Goal: Transaction & Acquisition: Book appointment/travel/reservation

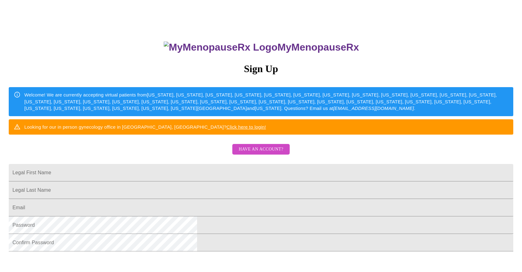
scroll to position [62, 0]
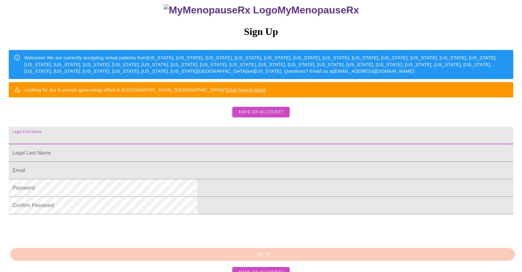
click at [195, 144] on input "Legal First Name" at bounding box center [261, 135] width 505 height 17
type input "[PERSON_NAME]"
click at [211, 162] on input "Legal First Name" at bounding box center [261, 152] width 505 height 17
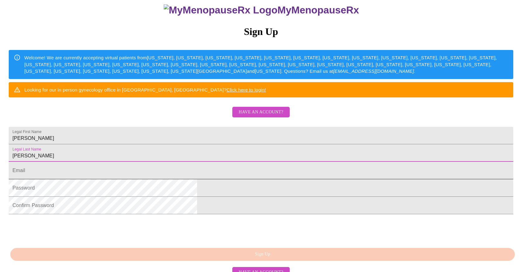
type input "[PERSON_NAME]"
click at [191, 179] on input "Legal First Name" at bounding box center [261, 170] width 505 height 17
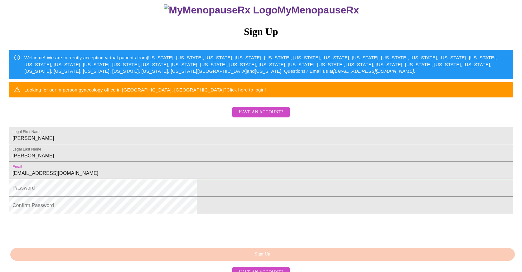
type input "[EMAIL_ADDRESS][DOMAIN_NAME]"
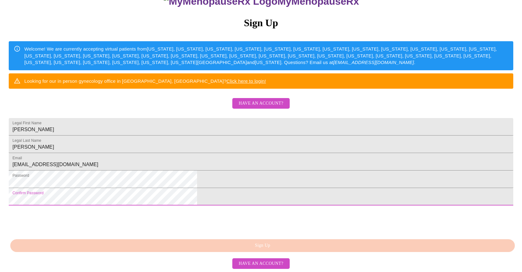
scroll to position [125, 0]
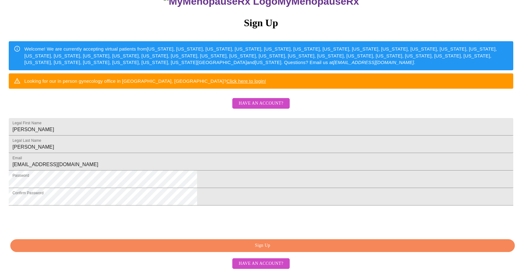
click at [272, 245] on span "Sign Up" at bounding box center [262, 245] width 490 height 8
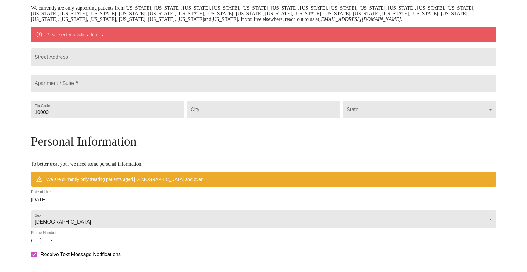
scroll to position [102, 0]
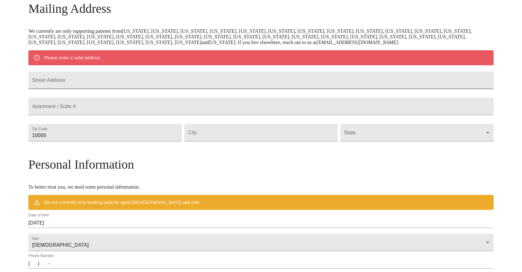
click at [106, 89] on input "Street Address" at bounding box center [260, 79] width 465 height 17
type input "[STREET_ADDRESS]"
click at [115, 141] on input "10000" at bounding box center [104, 132] width 153 height 17
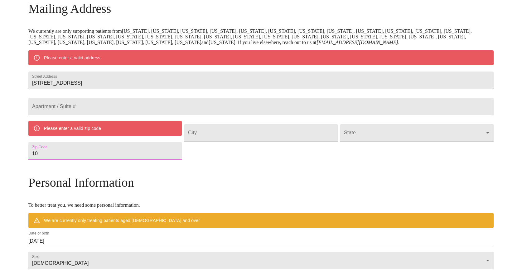
type input "1"
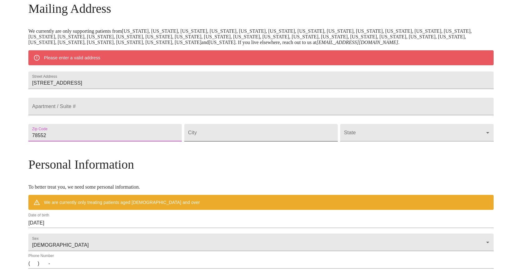
type input "78552"
click at [223, 141] on input "Street Address" at bounding box center [260, 132] width 153 height 17
type input "[GEOGRAPHIC_DATA]"
click at [350, 158] on body "MyMenopauseRx Welcome to MyMenopauseRx Since it's your first time here, you'll …" at bounding box center [260, 144] width 517 height 486
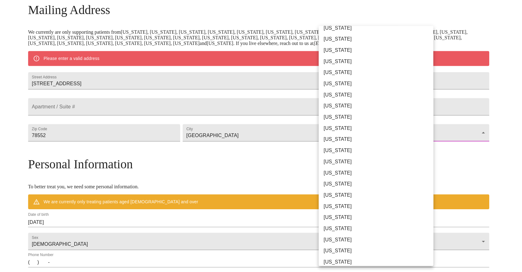
scroll to position [281, 0]
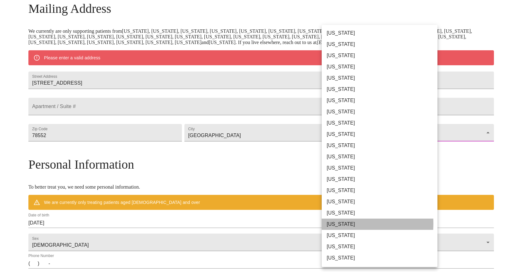
click at [338, 223] on li "[US_STATE]" at bounding box center [382, 223] width 120 height 11
type input "[US_STATE]"
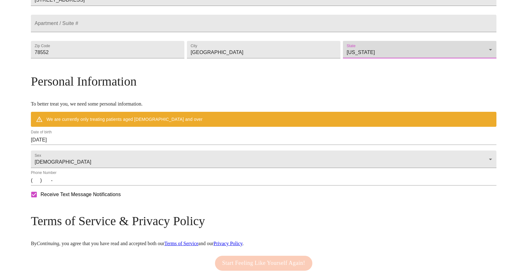
scroll to position [195, 0]
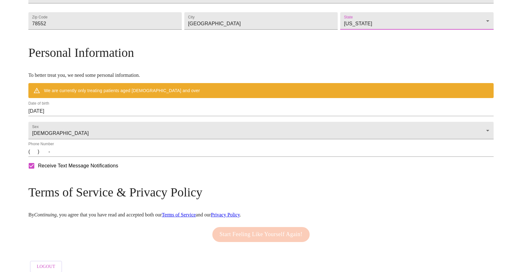
click at [88, 116] on input "[DATE]" at bounding box center [260, 111] width 465 height 10
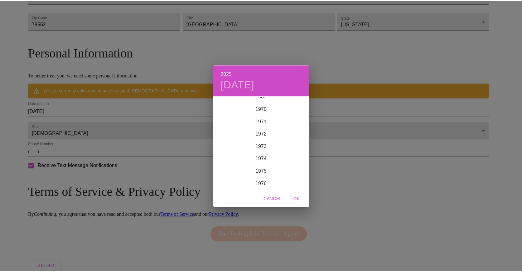
scroll to position [911, 0]
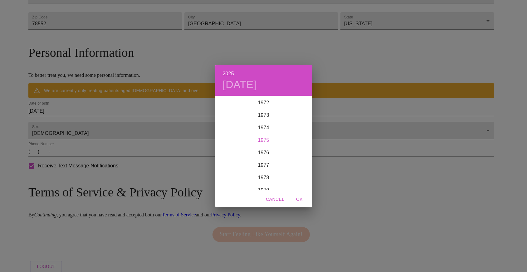
click at [263, 139] on div "1975" at bounding box center [263, 140] width 97 height 12
click at [294, 179] on div "Dec" at bounding box center [295, 178] width 32 height 23
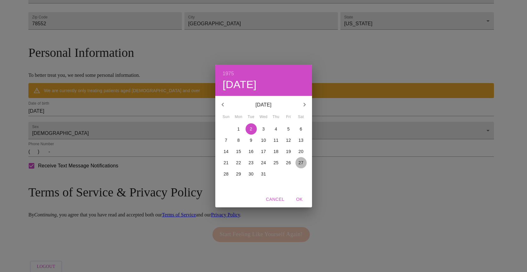
click at [298, 161] on p "27" at bounding box center [300, 162] width 5 height 6
click at [301, 197] on span "OK" at bounding box center [299, 199] width 15 height 8
type input "[DATE]"
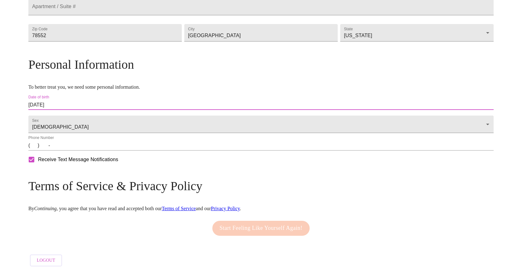
click at [89, 150] on input "(   )    -" at bounding box center [260, 145] width 465 height 10
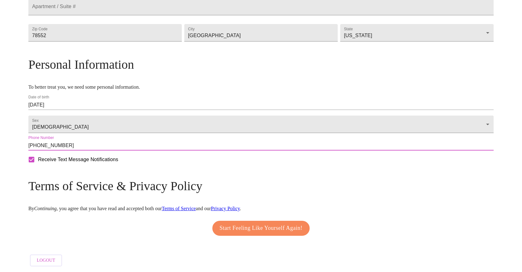
scroll to position [209, 0]
type input "[PHONE_NUMBER]"
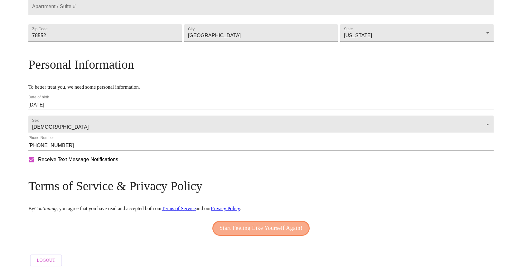
click at [258, 225] on span "Start Feeling Like Yourself Again!" at bounding box center [261, 228] width 83 height 10
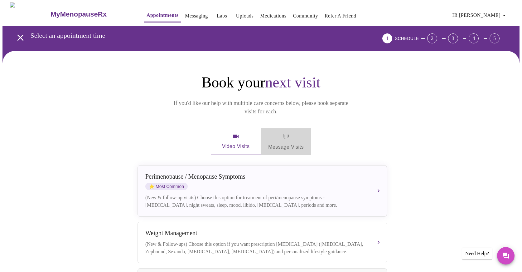
click at [286, 132] on span "💬 Message Visits" at bounding box center [286, 141] width 36 height 19
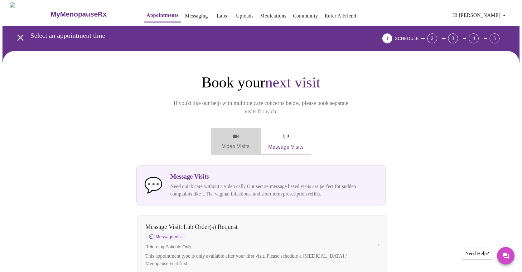
click at [223, 133] on span "Video Visits" at bounding box center [235, 142] width 35 height 18
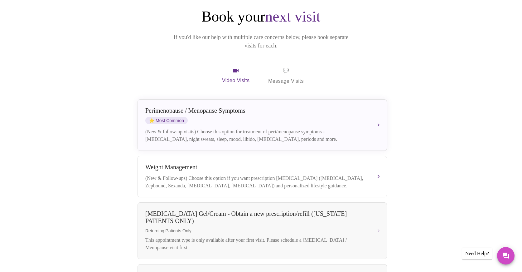
scroll to position [94, 0]
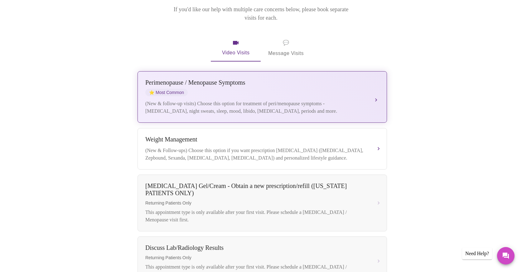
click at [361, 87] on div "[MEDICAL_DATA] / Menopause Symptoms ⭐ Most Common (New & follow-up visits) Choo…" at bounding box center [262, 97] width 234 height 36
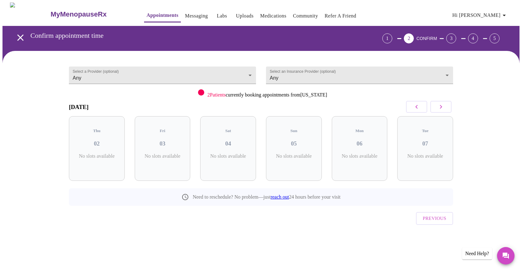
scroll to position [0, 0]
click at [165, 160] on span "( 9 Total)" at bounding box center [167, 162] width 15 height 5
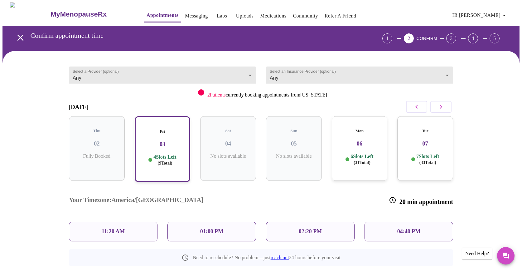
click at [425, 221] on div "04:40 PM" at bounding box center [409, 231] width 89 height 20
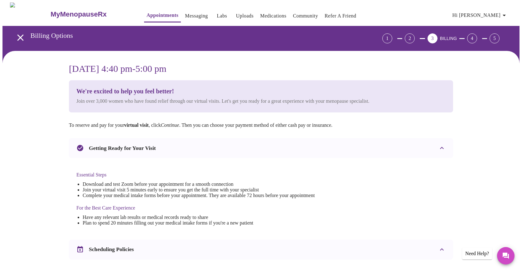
click at [17, 32] on icon "open drawer" at bounding box center [20, 37] width 11 height 11
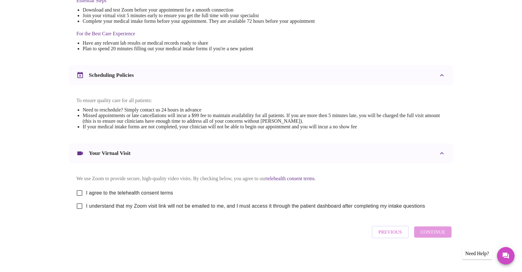
scroll to position [181, 0]
click at [81, 190] on input "I agree to the telehealth consent terms" at bounding box center [79, 192] width 13 height 13
checkbox input "true"
drag, startPoint x: 80, startPoint y: 205, endPoint x: 113, endPoint y: 215, distance: 33.8
click at [81, 205] on input "I understand that my Zoom visit link will not be emailed to me, and I must acce…" at bounding box center [79, 205] width 13 height 13
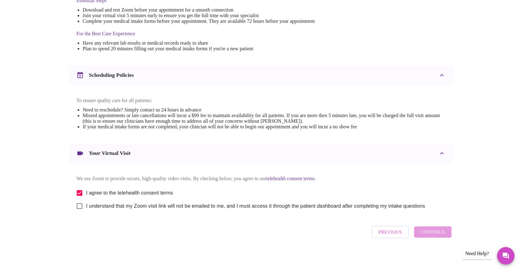
checkbox input "true"
click at [441, 236] on span "Continue" at bounding box center [432, 232] width 25 height 8
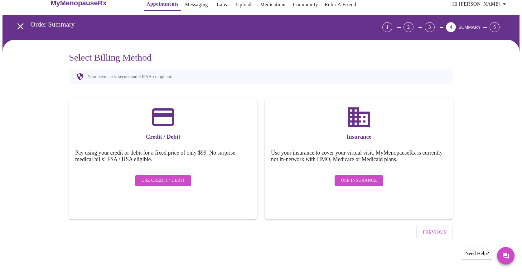
scroll to position [0, 0]
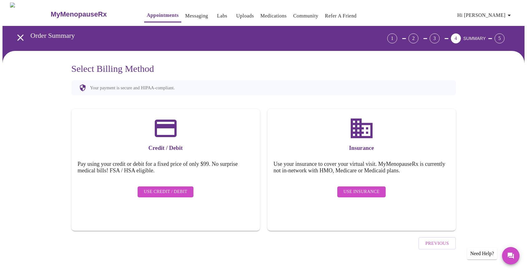
click at [368, 189] on span "Use Insurance" at bounding box center [361, 192] width 36 height 8
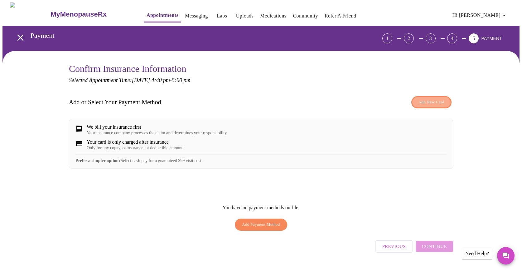
click at [425, 102] on span "Add New Card" at bounding box center [432, 102] width 26 height 7
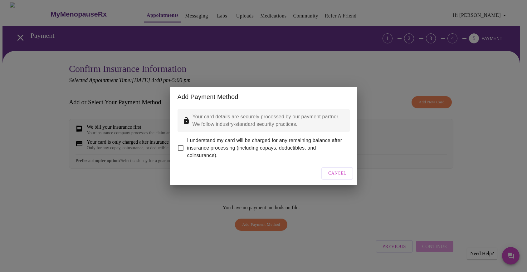
click at [182, 143] on input "I understand my card will be charged for any remaining balance after insurance …" at bounding box center [180, 147] width 13 height 13
checkbox input "true"
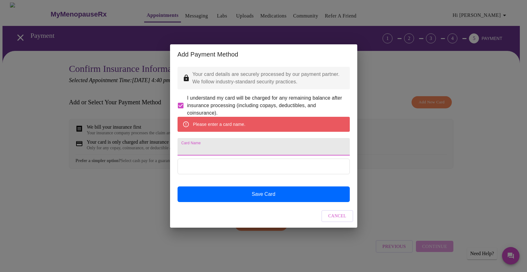
click at [197, 148] on input "Card Name" at bounding box center [263, 146] width 172 height 17
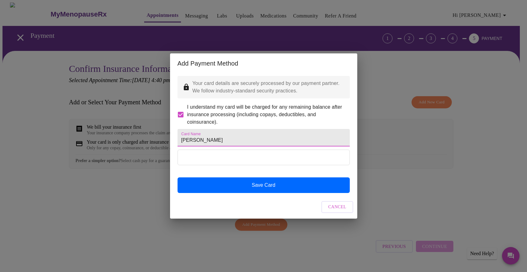
type input "[PERSON_NAME]"
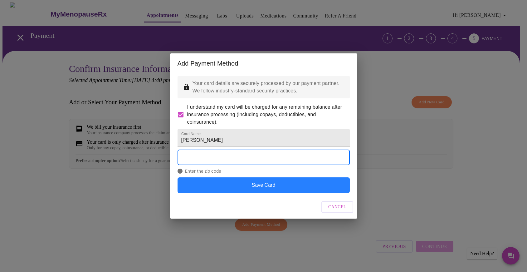
click at [261, 192] on button "Save Card" at bounding box center [263, 185] width 172 height 16
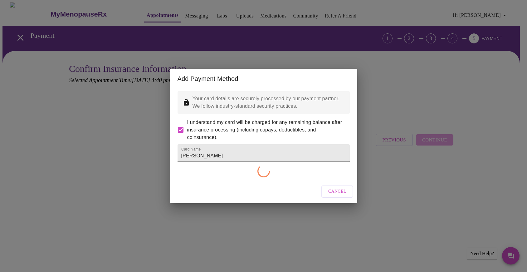
checkbox input "false"
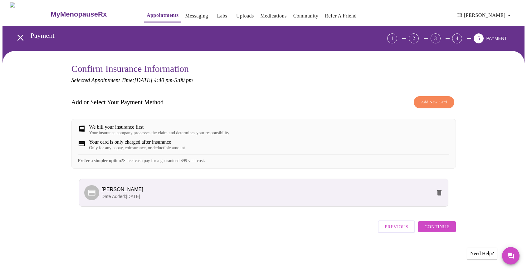
click at [432, 230] on span "Continue" at bounding box center [436, 226] width 25 height 8
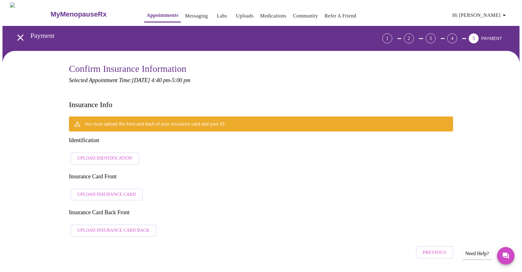
click at [116, 154] on span "Upload Identification" at bounding box center [104, 158] width 55 height 8
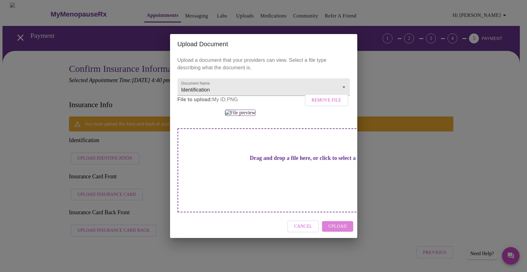
click at [346, 230] on span "Upload" at bounding box center [337, 226] width 18 height 8
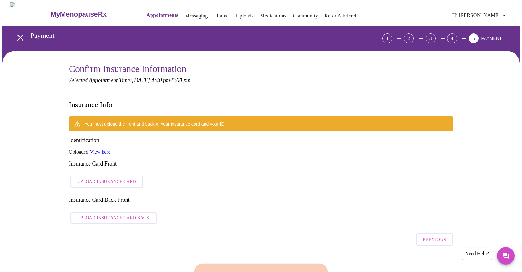
click at [108, 149] on link "View here." at bounding box center [101, 151] width 22 height 5
click at [109, 178] on span "Upload Insurance Card" at bounding box center [106, 182] width 59 height 8
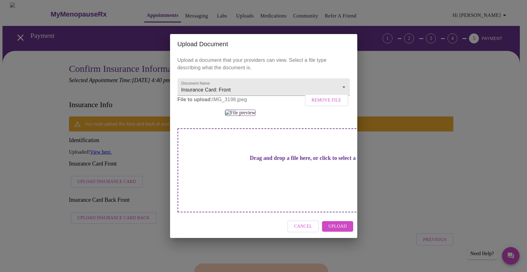
click at [342, 230] on span "Upload" at bounding box center [337, 226] width 18 height 8
click at [344, 238] on div "Cancel" at bounding box center [263, 226] width 187 height 23
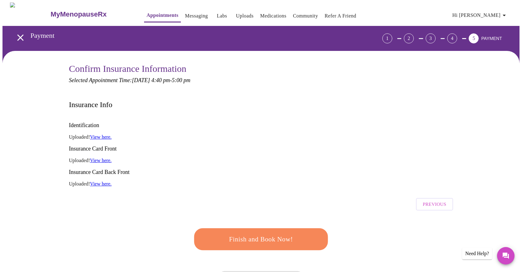
click at [282, 233] on span "Finish and Book Now!" at bounding box center [261, 239] width 118 height 12
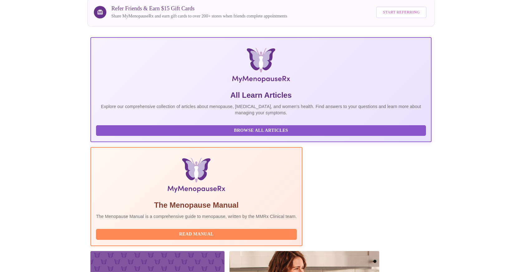
scroll to position [70, 0]
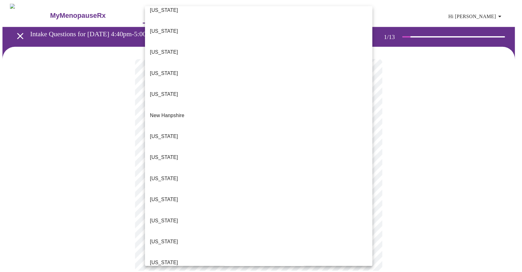
scroll to position [530, 0]
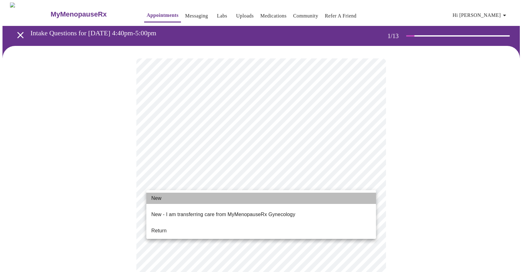
click at [163, 199] on li "New" at bounding box center [261, 197] width 230 height 11
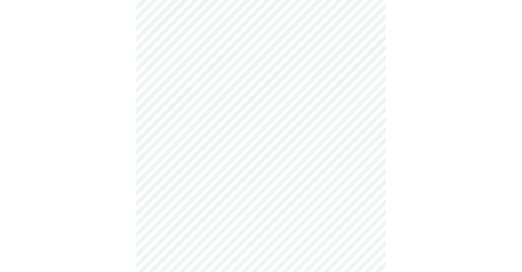
scroll to position [281, 0]
click at [371, 192] on body "MyMenopauseRx Appointments Messaging Labs Uploads Medications Community Refer a…" at bounding box center [263, 2] width 522 height 561
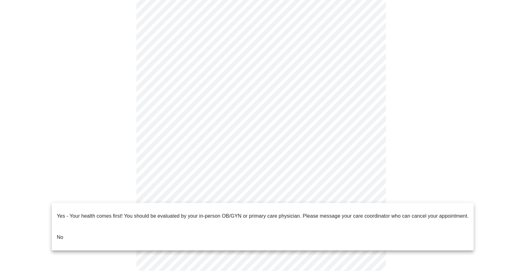
click at [85, 229] on li "No" at bounding box center [263, 236] width 422 height 21
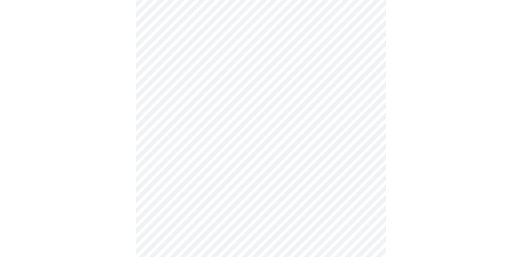
scroll to position [0, 0]
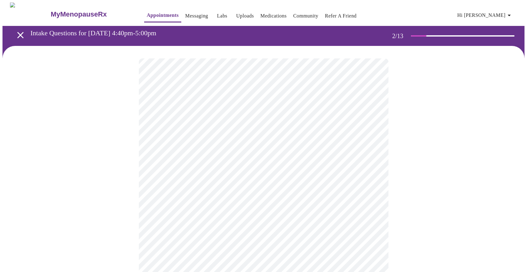
click at [373, 125] on body "MyMenopauseRx Appointments Messaging Labs Uploads Medications Community Refer a…" at bounding box center [263, 189] width 522 height 375
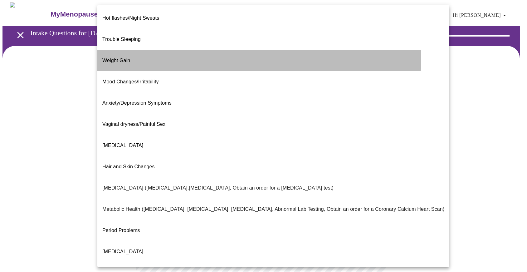
click at [161, 50] on li "Weight Gain" at bounding box center [273, 60] width 352 height 21
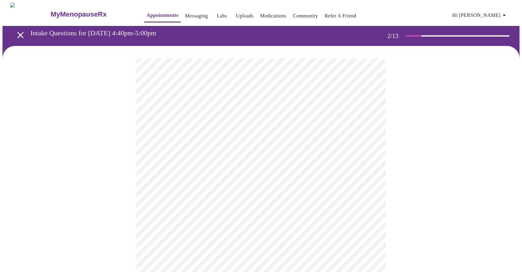
click at [371, 190] on body "MyMenopauseRx Appointments Messaging Labs Uploads Medications Community Refer a…" at bounding box center [260, 187] width 517 height 371
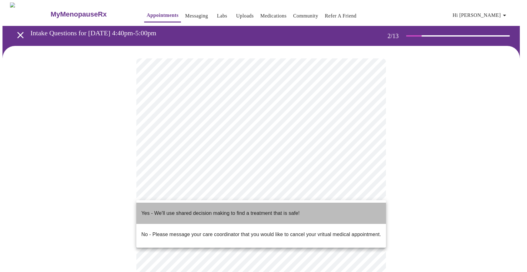
click at [292, 215] on span "Yes - We'll use shared decision making to find a treatment that is safe!" at bounding box center [220, 212] width 158 height 17
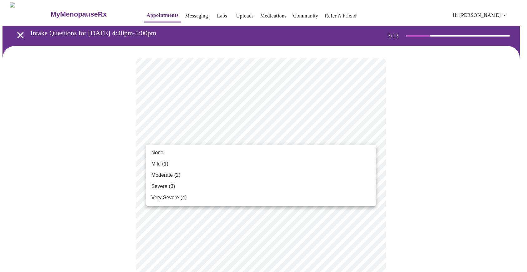
click at [216, 175] on li "Moderate (2)" at bounding box center [261, 174] width 230 height 11
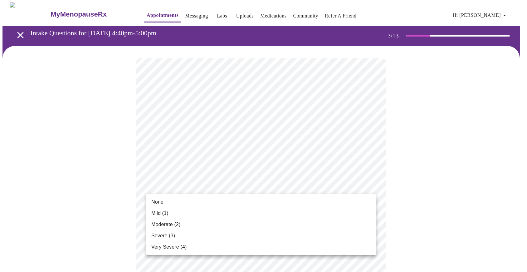
click at [191, 201] on li "None" at bounding box center [261, 201] width 230 height 11
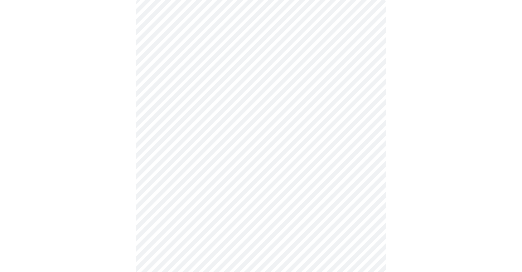
scroll to position [94, 0]
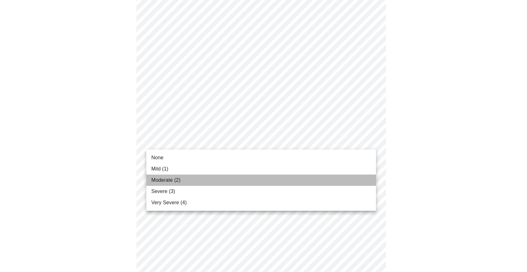
click at [239, 184] on li "Moderate (2)" at bounding box center [261, 179] width 230 height 11
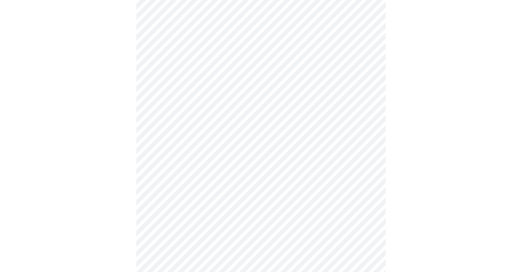
scroll to position [125, 0]
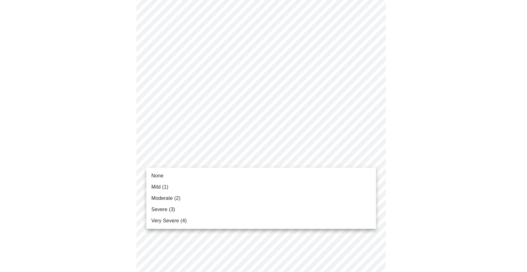
click at [191, 183] on li "Mild (1)" at bounding box center [261, 186] width 230 height 11
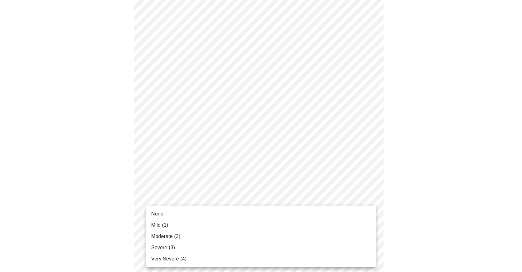
click at [370, 197] on body "MyMenopauseRx Appointments Messaging Labs Uploads Medications Community Refer a…" at bounding box center [260, 275] width 517 height 795
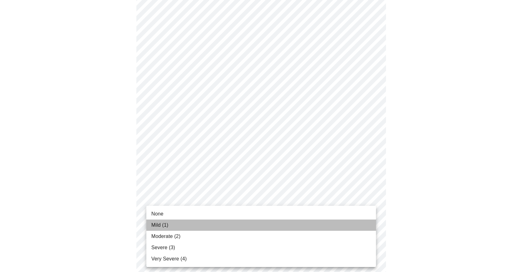
click at [269, 224] on li "Mild (1)" at bounding box center [261, 224] width 230 height 11
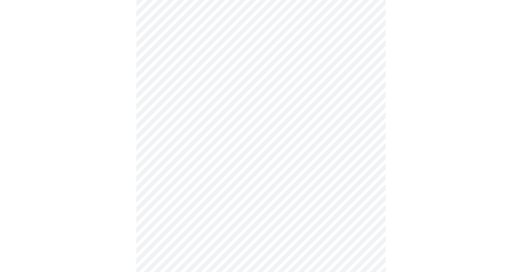
scroll to position [218, 0]
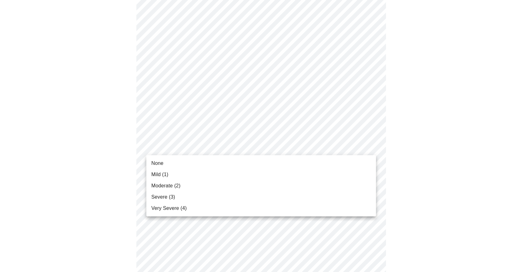
click at [372, 147] on body "MyMenopauseRx Appointments Messaging Labs Uploads Medications Community Refer a…" at bounding box center [263, 177] width 522 height 786
click at [283, 174] on li "Mild (1)" at bounding box center [261, 174] width 230 height 11
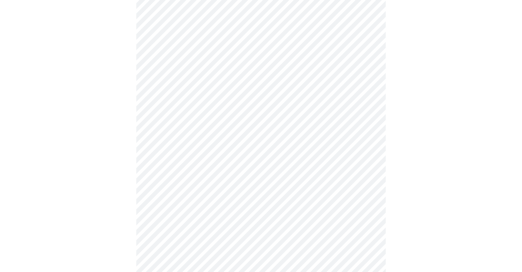
scroll to position [249, 0]
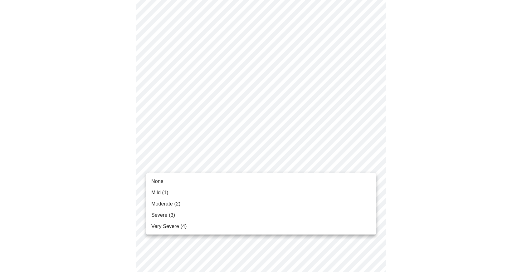
click at [372, 162] on body "MyMenopauseRx Appointments Messaging Labs Uploads Medications Community Refer a…" at bounding box center [263, 141] width 522 height 777
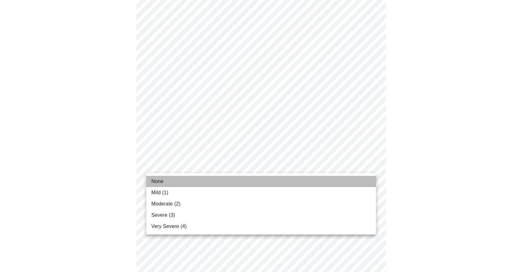
click at [322, 180] on li "None" at bounding box center [261, 181] width 230 height 11
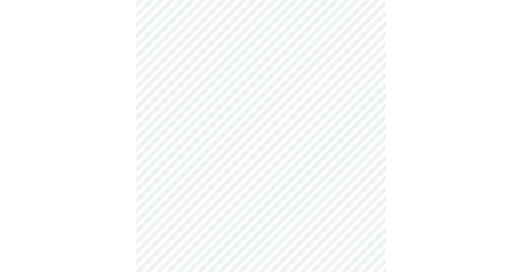
scroll to position [312, 0]
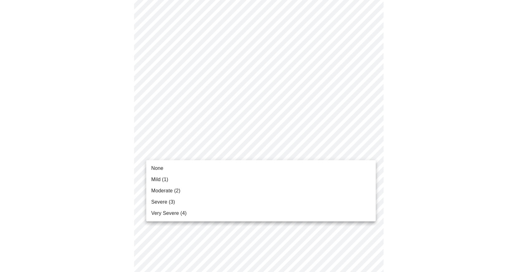
click at [371, 149] on body "MyMenopauseRx Appointments Messaging Labs Uploads Medications Community Refer a…" at bounding box center [260, 75] width 517 height 768
click at [303, 191] on li "Moderate (2)" at bounding box center [261, 190] width 230 height 11
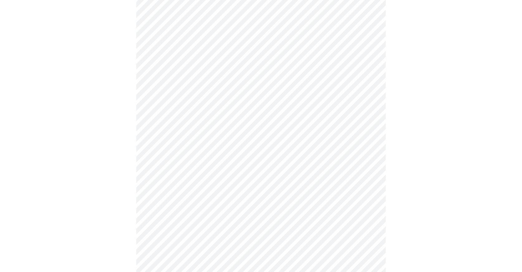
scroll to position [343, 0]
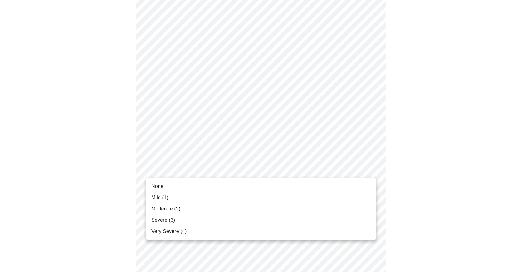
click at [370, 167] on body "MyMenopauseRx Appointments Messaging Labs Uploads Medications Community Refer a…" at bounding box center [263, 39] width 522 height 760
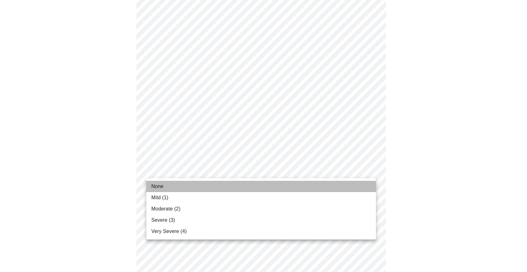
click at [314, 186] on li "None" at bounding box center [261, 186] width 230 height 11
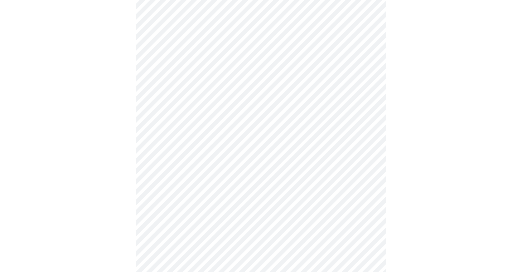
scroll to position [437, 0]
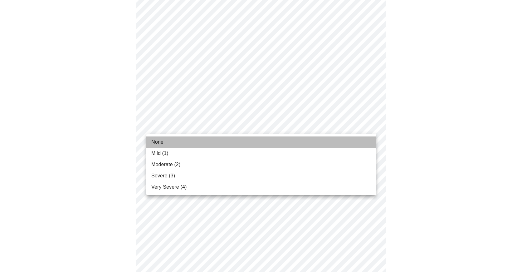
click at [325, 140] on li "None" at bounding box center [261, 141] width 230 height 11
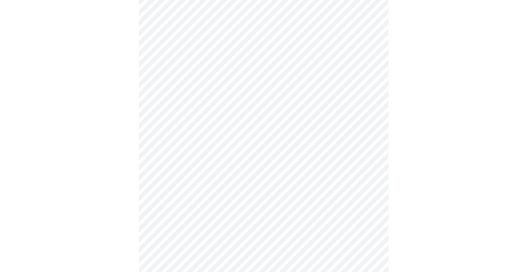
scroll to position [468, 0]
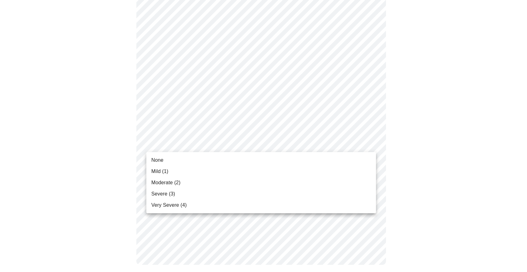
click at [271, 170] on li "Mild (1)" at bounding box center [261, 171] width 230 height 11
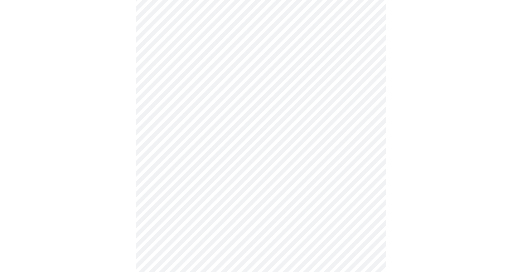
scroll to position [249, 0]
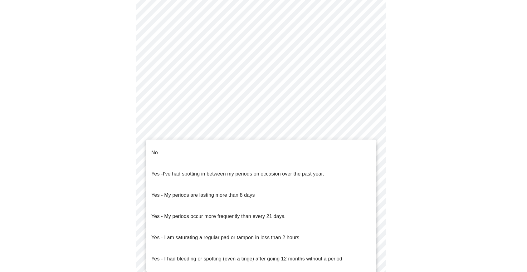
click at [369, 130] on body "MyMenopauseRx Appointments Messaging Labs Uploads Medications Community Refer a…" at bounding box center [263, 61] width 522 height 616
click at [211, 146] on li "No" at bounding box center [261, 152] width 230 height 21
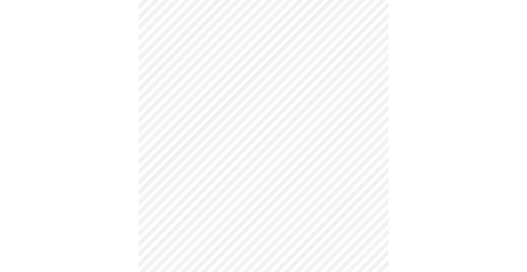
click at [372, 177] on body "MyMenopauseRx Appointments Messaging Labs Uploads Medications Community Refer a…" at bounding box center [263, 59] width 522 height 612
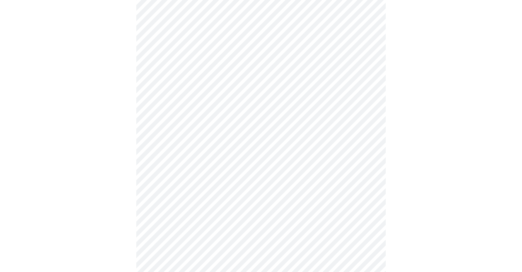
scroll to position [312, 0]
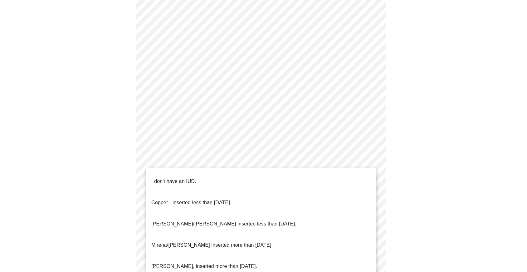
click at [245, 182] on li "I don't have an IUD." at bounding box center [261, 181] width 230 height 21
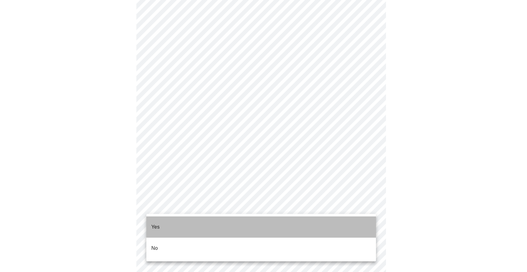
click at [197, 226] on li "Yes" at bounding box center [261, 226] width 230 height 21
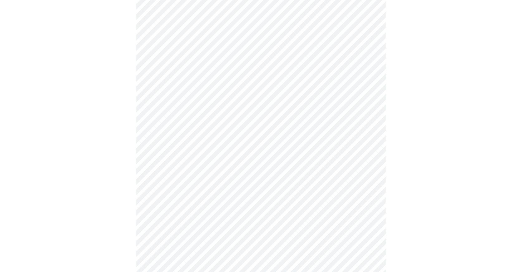
scroll to position [0, 0]
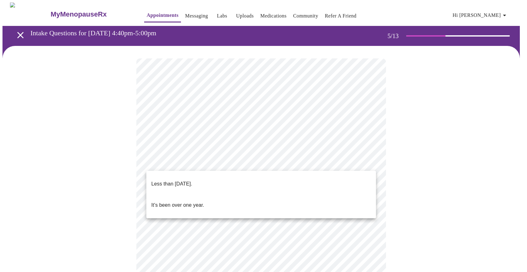
click at [371, 161] on body "MyMenopauseRx Appointments Messaging Labs Uploads Medications Community Refer a…" at bounding box center [263, 254] width 522 height 505
click at [260, 181] on li "Less than [DATE]." at bounding box center [261, 183] width 230 height 21
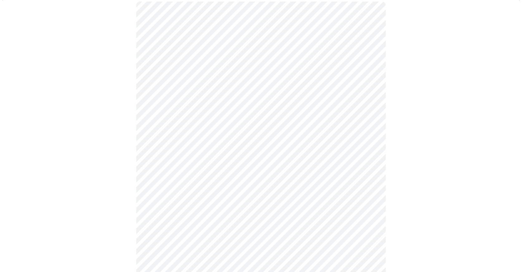
scroll to position [62, 0]
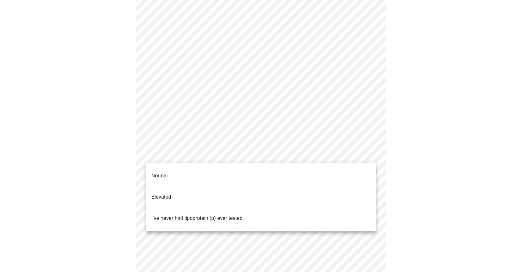
click at [371, 153] on body "MyMenopauseRx Appointments Messaging Labs Uploads Medications Community Refer a…" at bounding box center [263, 190] width 522 height 501
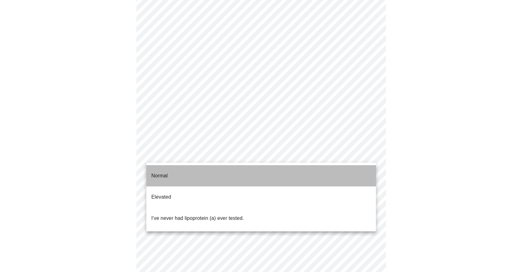
click at [269, 173] on li "Normal" at bounding box center [261, 175] width 230 height 21
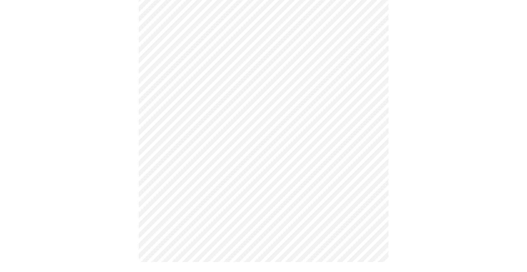
scroll to position [0, 0]
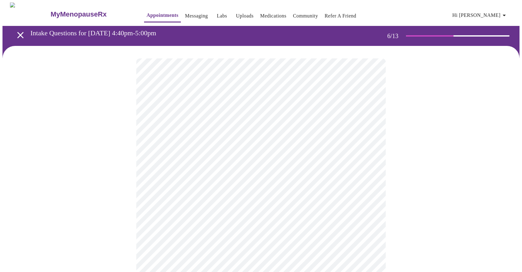
click at [205, 178] on body "MyMenopauseRx Appointments Messaging Labs Uploads Medications Community Refer a…" at bounding box center [260, 168] width 517 height 333
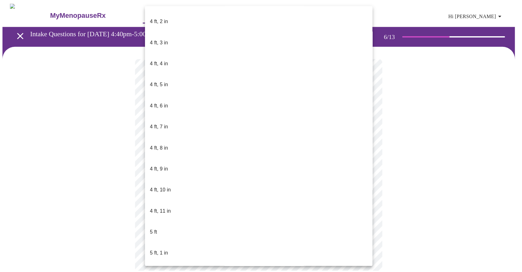
scroll to position [343, 0]
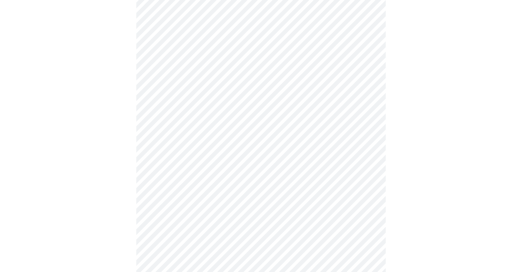
scroll to position [1528, 0]
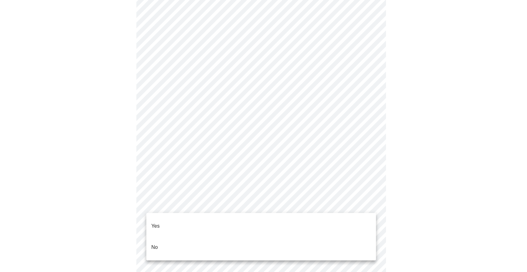
click at [167, 236] on li "No" at bounding box center [261, 246] width 230 height 21
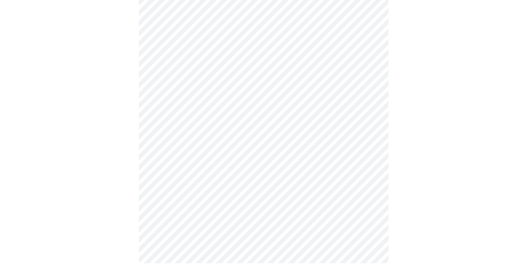
scroll to position [337, 0]
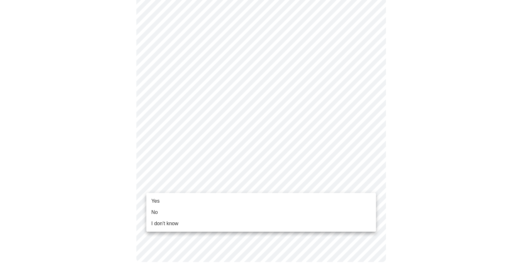
click at [168, 200] on li "Yes" at bounding box center [261, 200] width 230 height 11
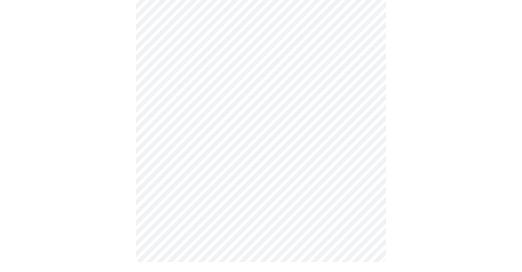
scroll to position [0, 0]
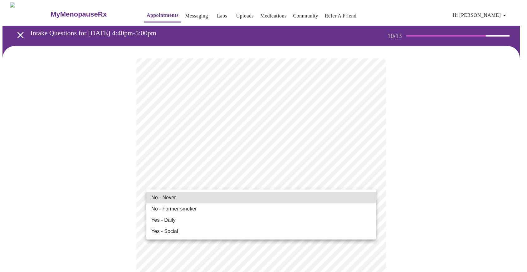
click at [184, 209] on span "No - Former smoker" at bounding box center [174, 208] width 46 height 7
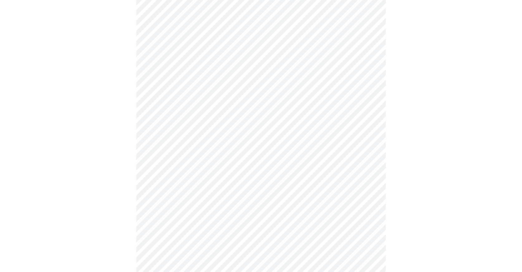
scroll to position [514, 0]
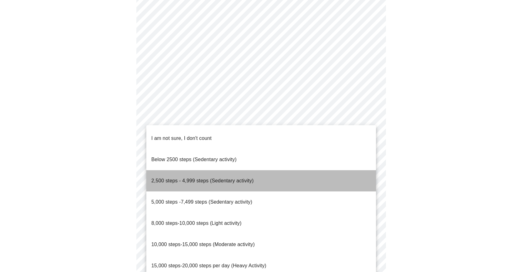
click at [249, 178] on span "2,500 steps - 4,999 steps (Sedentary activity)" at bounding box center [202, 180] width 102 height 5
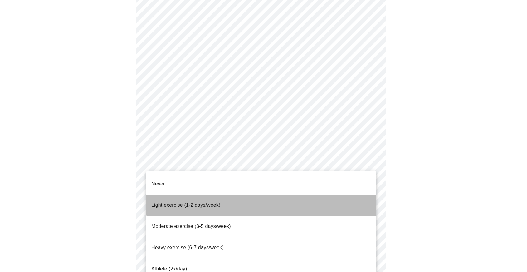
click at [264, 194] on li "Light exercise (1-2 days/week)" at bounding box center [261, 204] width 230 height 21
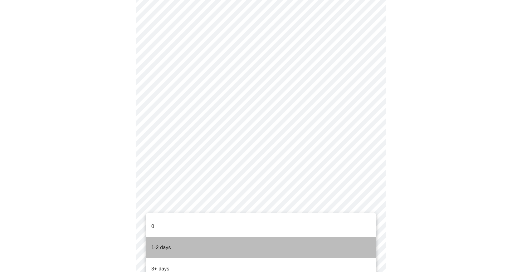
click at [247, 238] on li "1-2 days" at bounding box center [261, 247] width 230 height 21
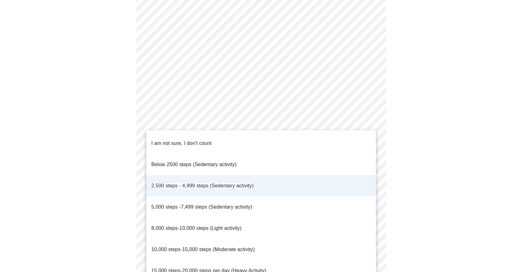
click at [282, 196] on li "5,000 steps -7,499 steps (Sedentary activity)" at bounding box center [261, 206] width 230 height 21
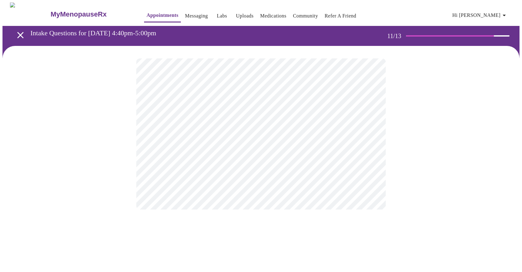
scroll to position [0, 0]
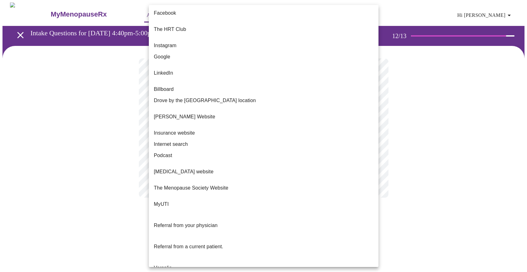
click at [375, 128] on body "MyMenopauseRx Appointments Messaging Labs Uploads Medications Community Refer a…" at bounding box center [263, 105] width 522 height 207
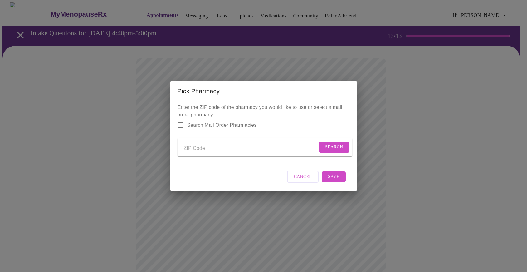
click at [193, 146] on input "Send a message to your care team" at bounding box center [250, 148] width 133 height 10
type input "78552"
click at [336, 146] on span "Search" at bounding box center [334, 147] width 18 height 8
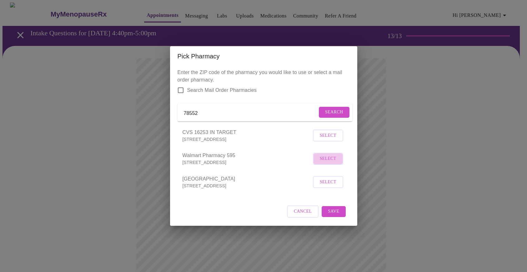
click at [333, 162] on span "Select" at bounding box center [328, 159] width 17 height 8
click at [335, 215] on span "Save" at bounding box center [333, 211] width 11 height 8
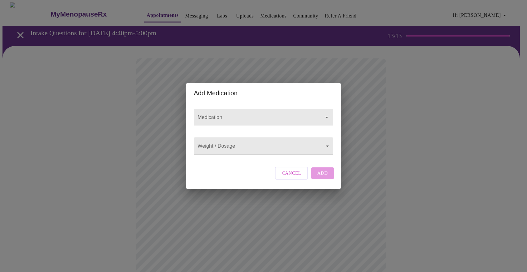
click at [234, 114] on input "Medication" at bounding box center [254, 120] width 116 height 12
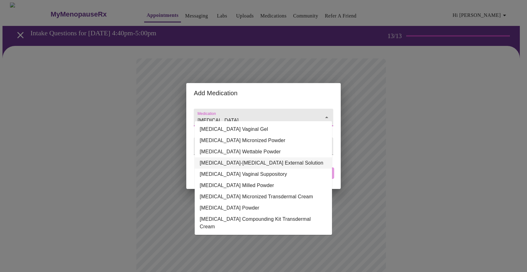
click at [209, 176] on li "[MEDICAL_DATA] Vaginal Suppository" at bounding box center [263, 173] width 137 height 11
click at [279, 114] on input "[MEDICAL_DATA] Vaginal Suppository" at bounding box center [254, 120] width 116 height 12
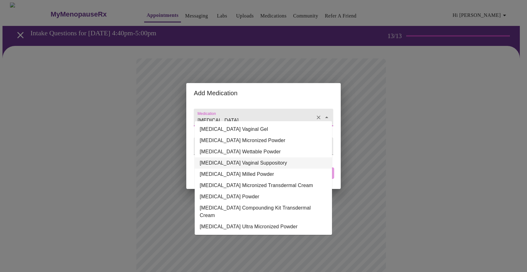
type input "[MEDICAL_DATA] Vaginal Suppository"
click at [372, 119] on div "Add Medication Medication [MEDICAL_DATA] Vaginal Suppository Weight / Dosage ​ …" at bounding box center [263, 136] width 527 height 272
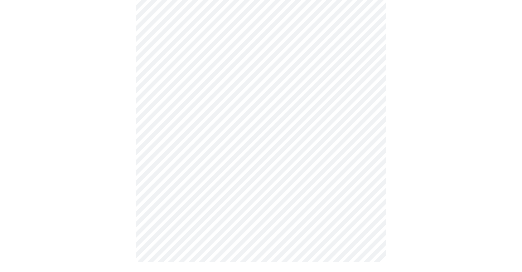
scroll to position [119, 0]
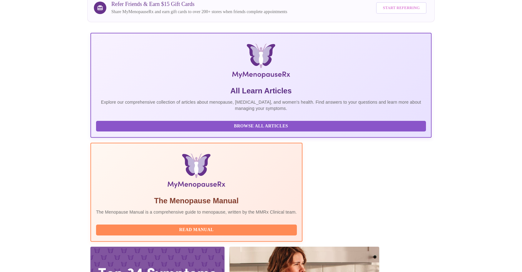
scroll to position [70, 0]
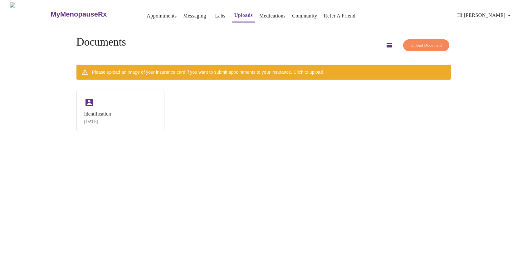
click at [149, 13] on link "Appointments" at bounding box center [162, 16] width 30 height 9
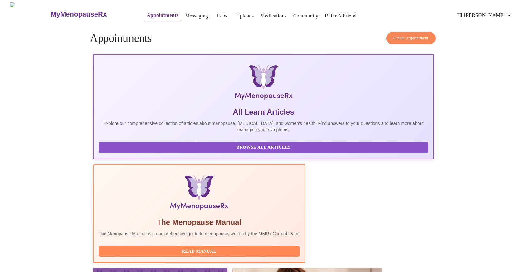
click at [236, 16] on link "Uploads" at bounding box center [245, 16] width 18 height 9
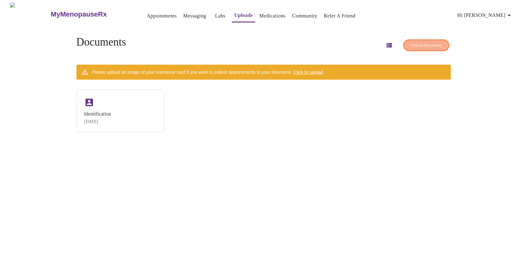
click at [416, 45] on span "Upload Document" at bounding box center [425, 45] width 31 height 7
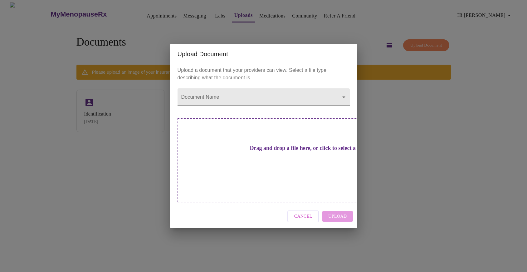
click at [346, 108] on body "MyMenopauseRx Appointments Messaging Labs Uploads Medications Community Refer a…" at bounding box center [263, 138] width 522 height 272
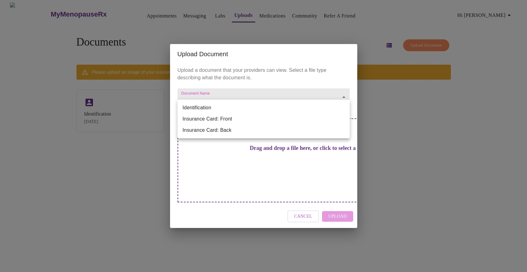
click at [246, 120] on li "Insurance Card: Front" at bounding box center [263, 118] width 172 height 11
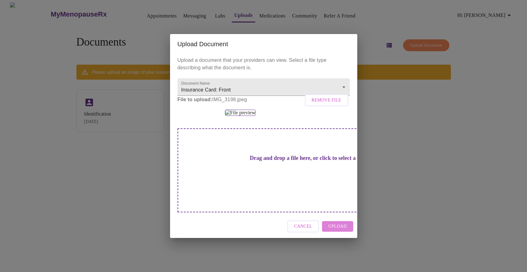
click at [343, 230] on span "Upload" at bounding box center [337, 226] width 18 height 8
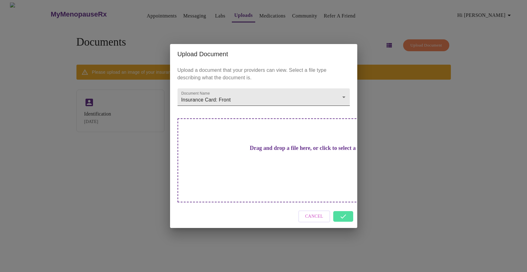
click at [345, 108] on body "MyMenopauseRx Appointments Messaging Labs Uploads Medications Community Refer a…" at bounding box center [263, 138] width 522 height 272
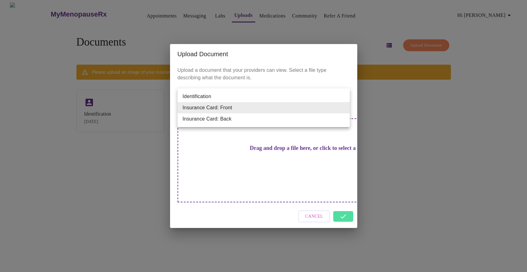
click at [259, 122] on li "Insurance Card: Back" at bounding box center [263, 118] width 172 height 11
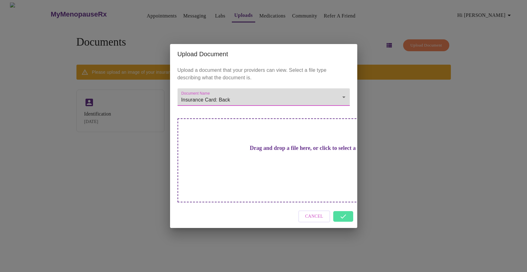
type input "Insurance Card: Back"
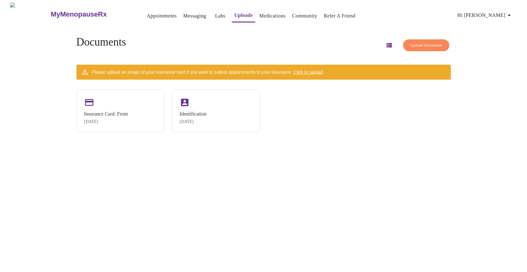
click at [416, 42] on span "Upload Document" at bounding box center [425, 45] width 31 height 7
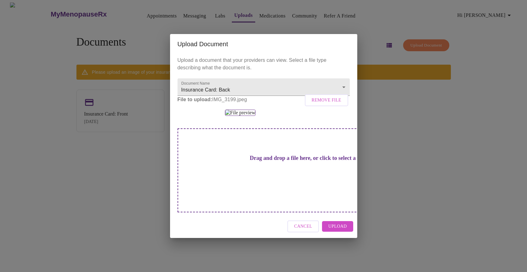
click at [341, 230] on span "Upload" at bounding box center [337, 226] width 18 height 8
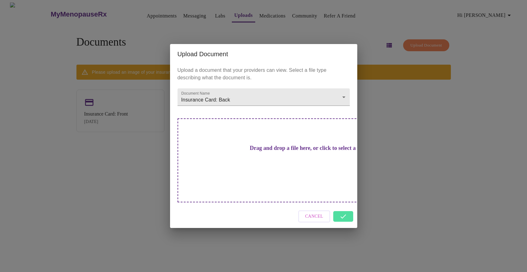
click at [346, 207] on div "Cancel" at bounding box center [263, 216] width 187 height 23
